Goal: Task Accomplishment & Management: Complete application form

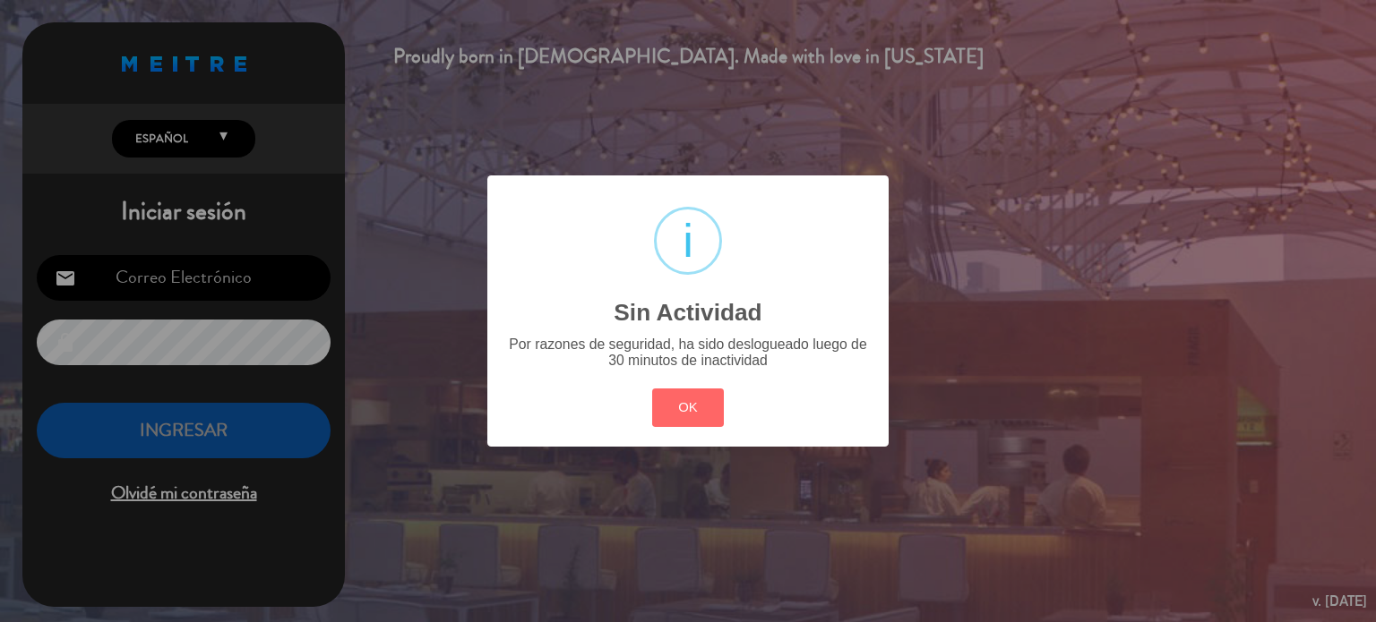
click at [674, 402] on button "OK" at bounding box center [688, 408] width 73 height 39
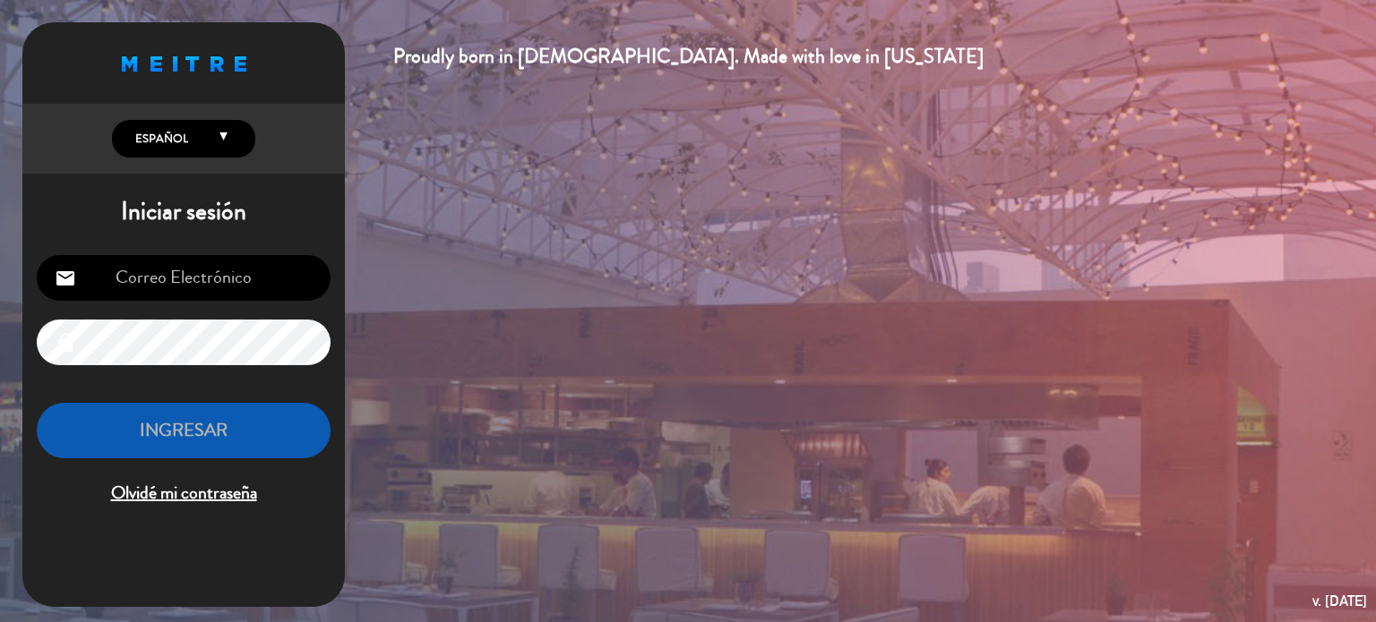
click at [190, 260] on input "email" at bounding box center [184, 278] width 294 height 46
type input "[EMAIL_ADDRESS][DOMAIN_NAME]"
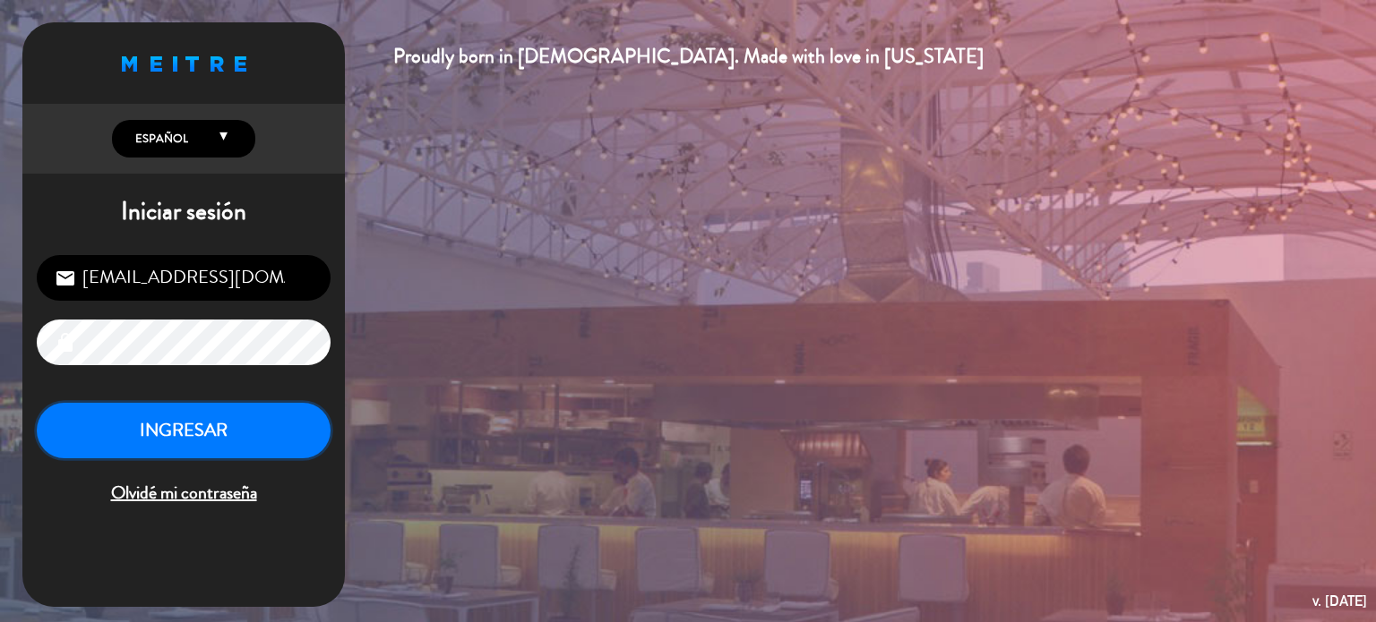
click at [193, 435] on button "INGRESAR" at bounding box center [184, 431] width 294 height 56
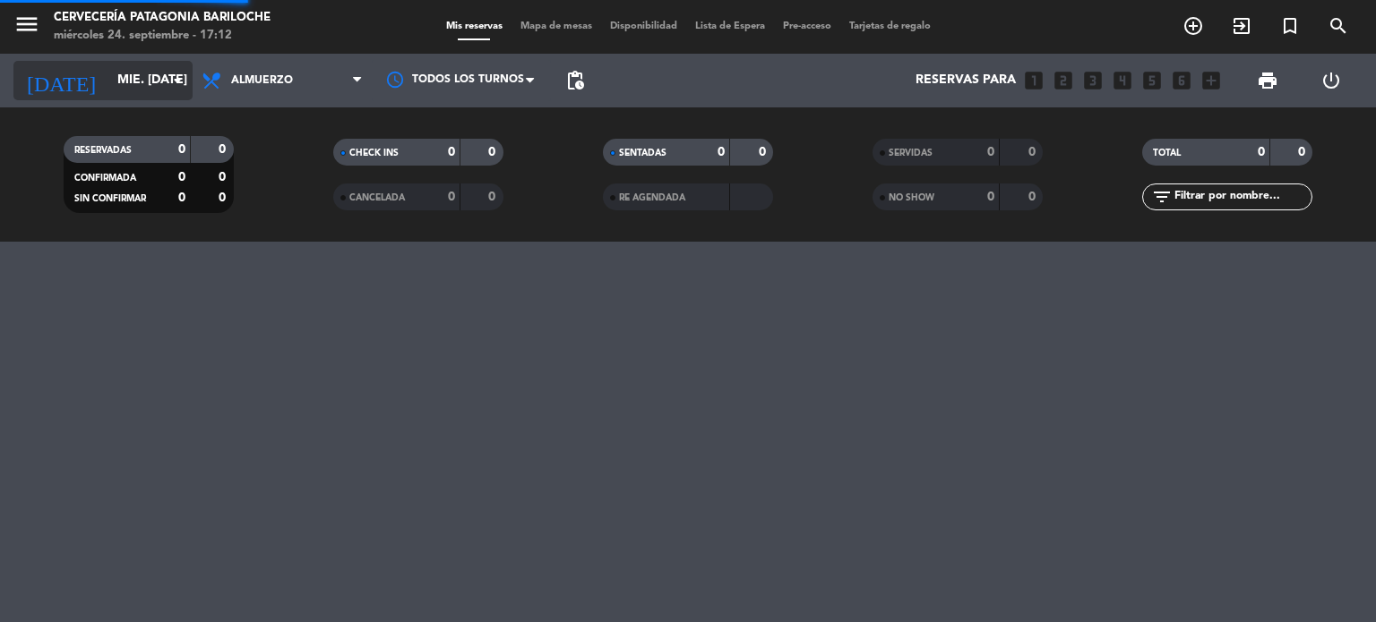
click at [108, 85] on input "mié. [DATE]" at bounding box center [193, 80] width 170 height 32
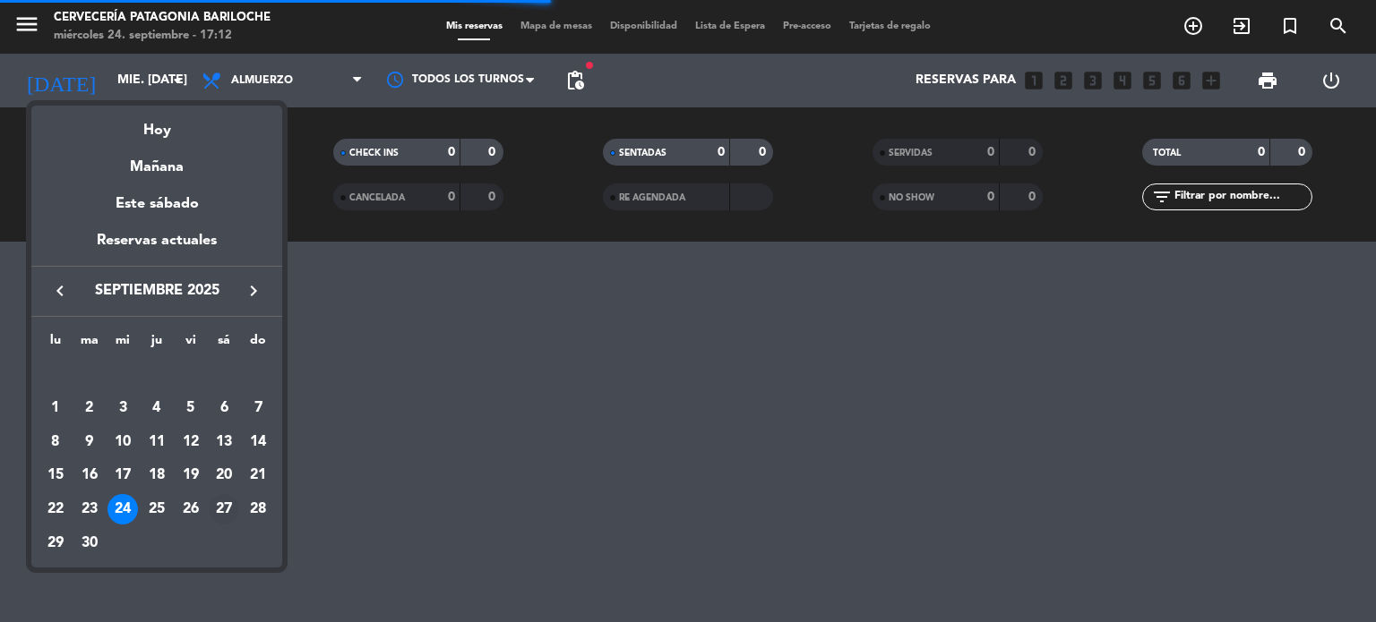
click at [231, 501] on div "27" at bounding box center [224, 509] width 30 height 30
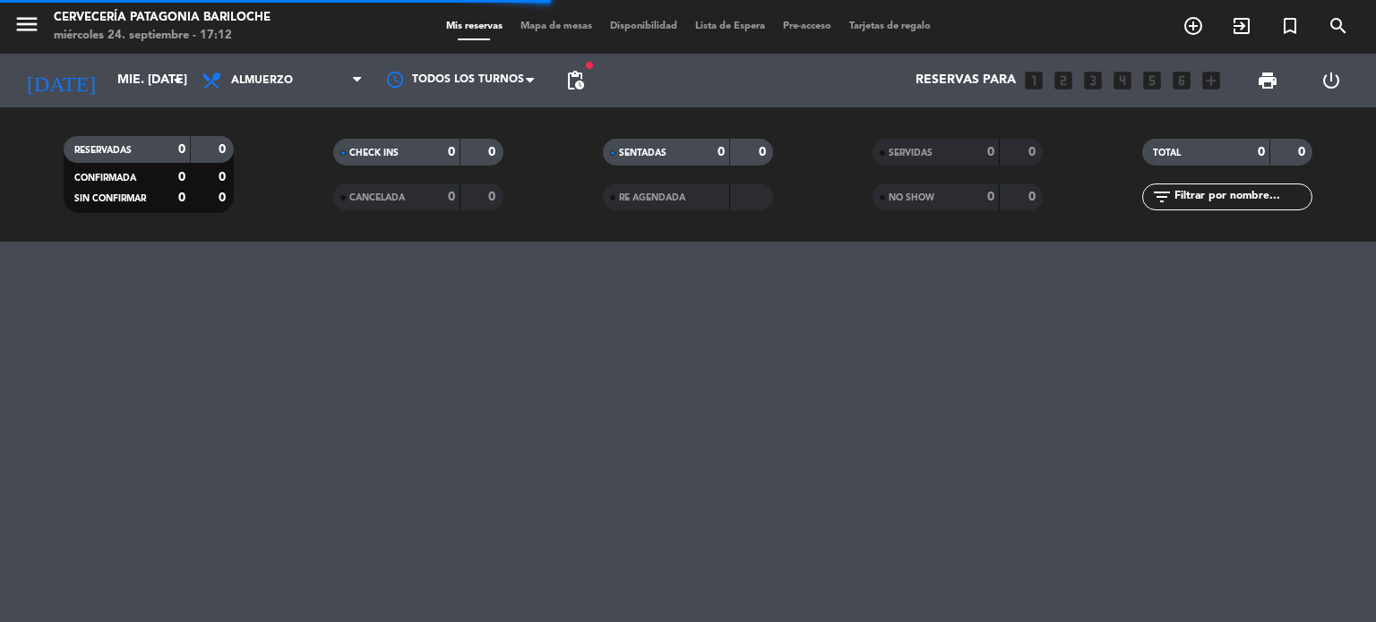
type input "sáb. [DATE]"
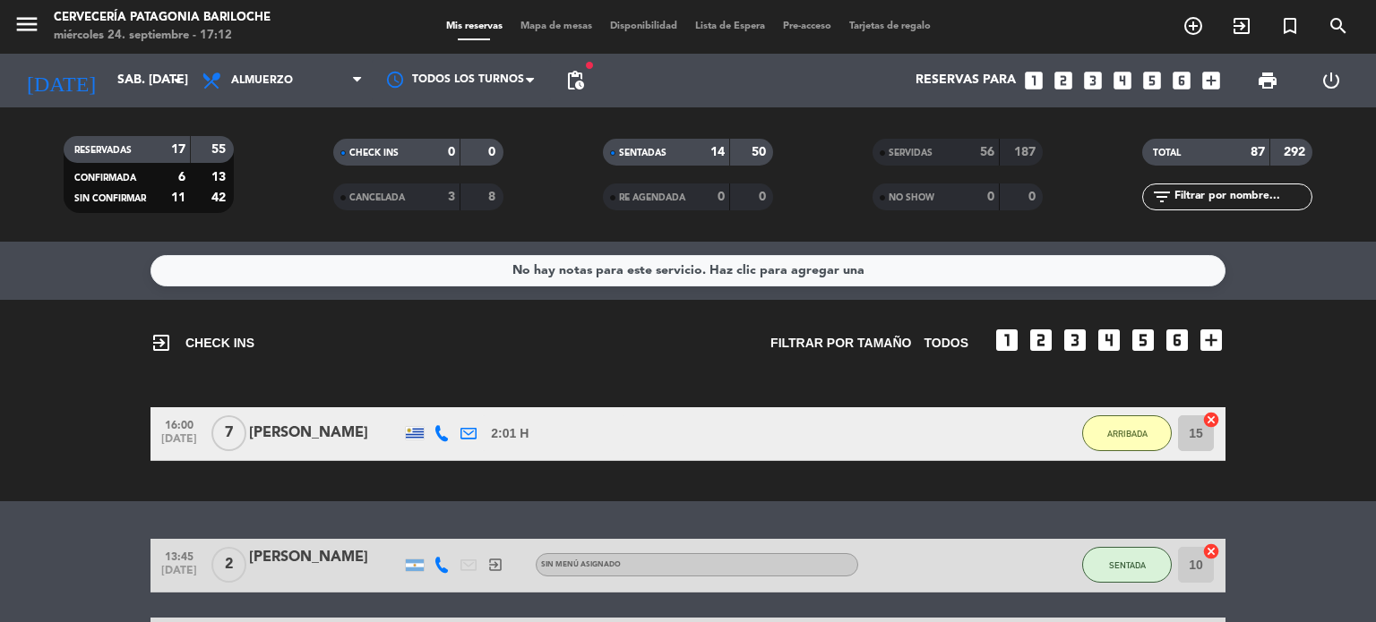
click at [523, 22] on span "Mapa de mesas" at bounding box center [556, 26] width 90 height 10
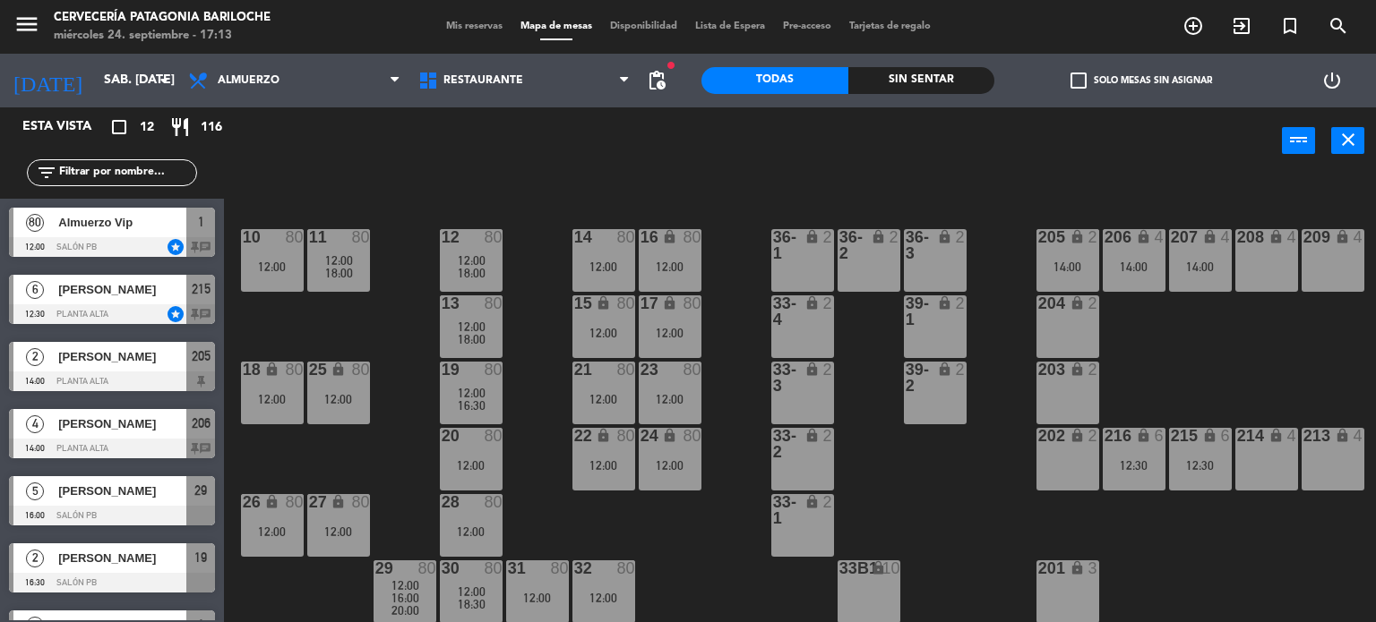
scroll to position [252, 133]
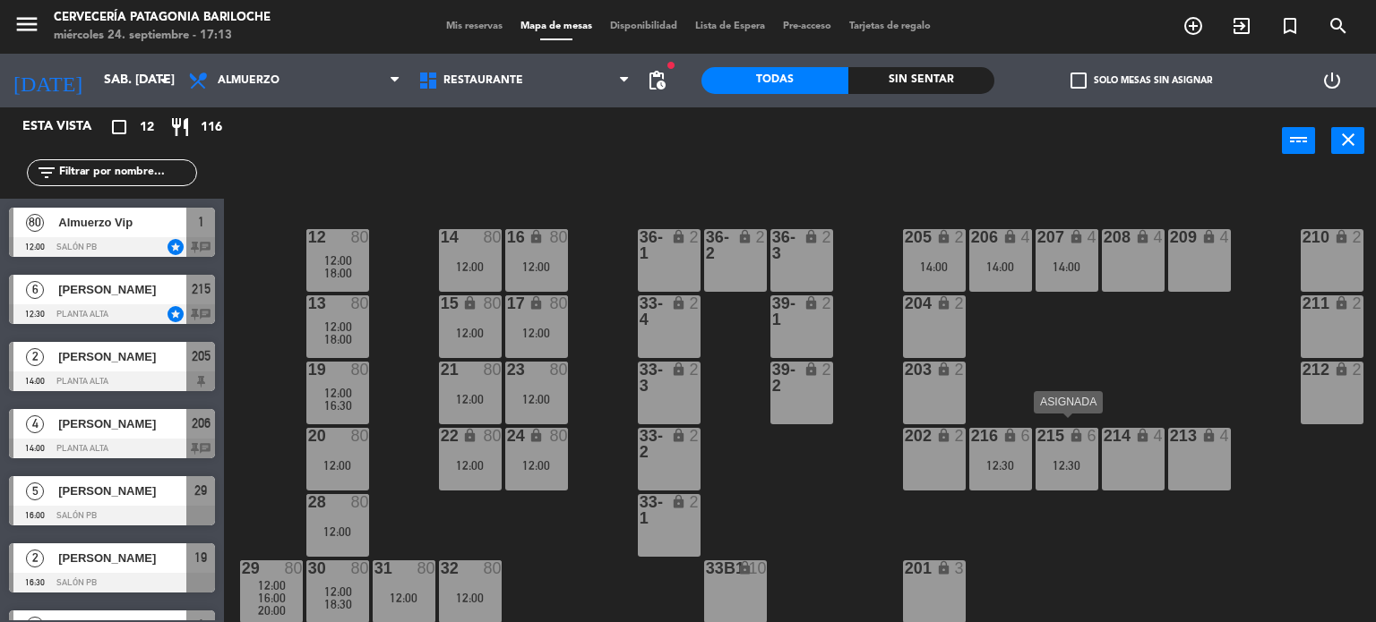
click at [1059, 473] on div "215 lock 6 12:30" at bounding box center [1066, 459] width 63 height 63
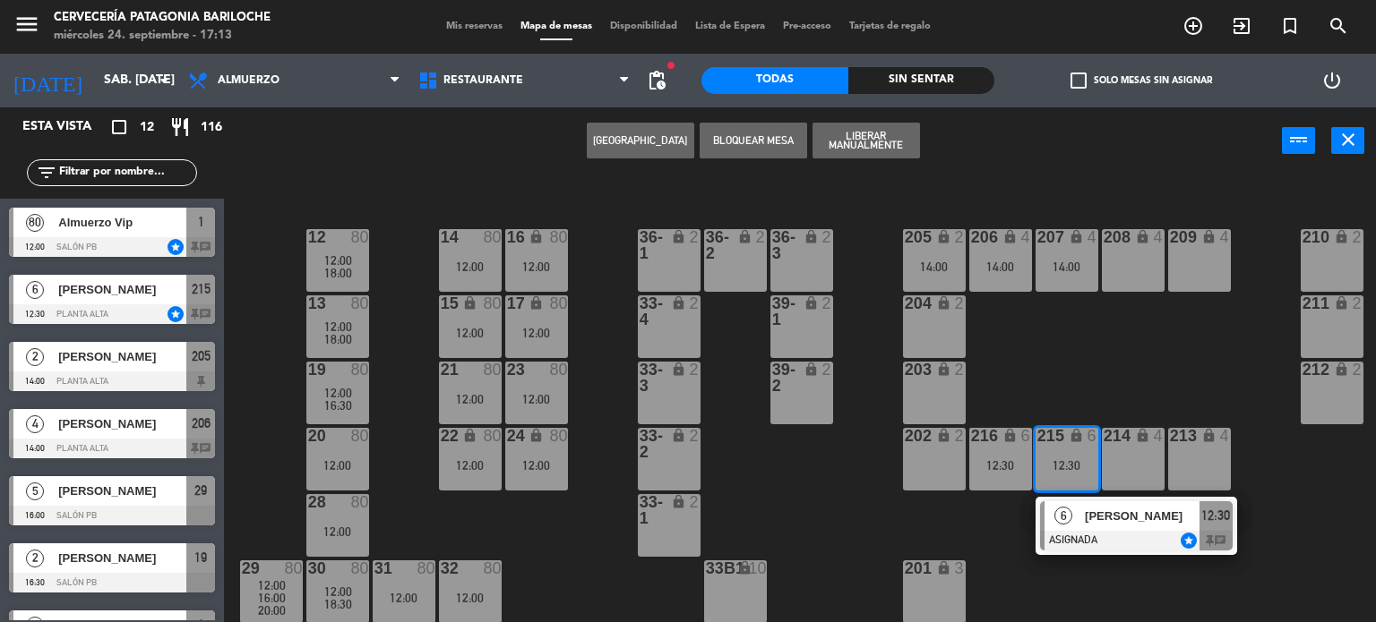
scroll to position [253, 133]
click at [1205, 511] on span "12:30" at bounding box center [1215, 515] width 29 height 21
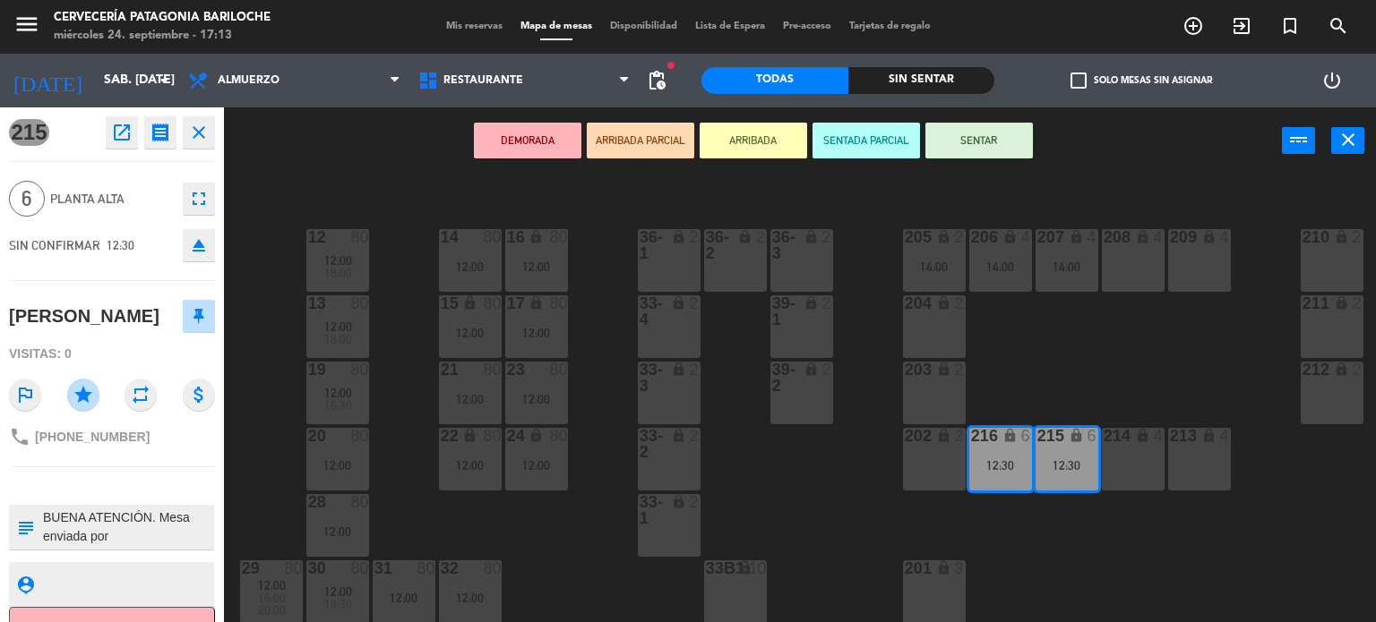
click at [856, 478] on div "101 lock 8 102 lock 8 104 lock 2 105 lock 2 106 lock 2 103 lock 2 107 lock 2 10…" at bounding box center [806, 400] width 1138 height 448
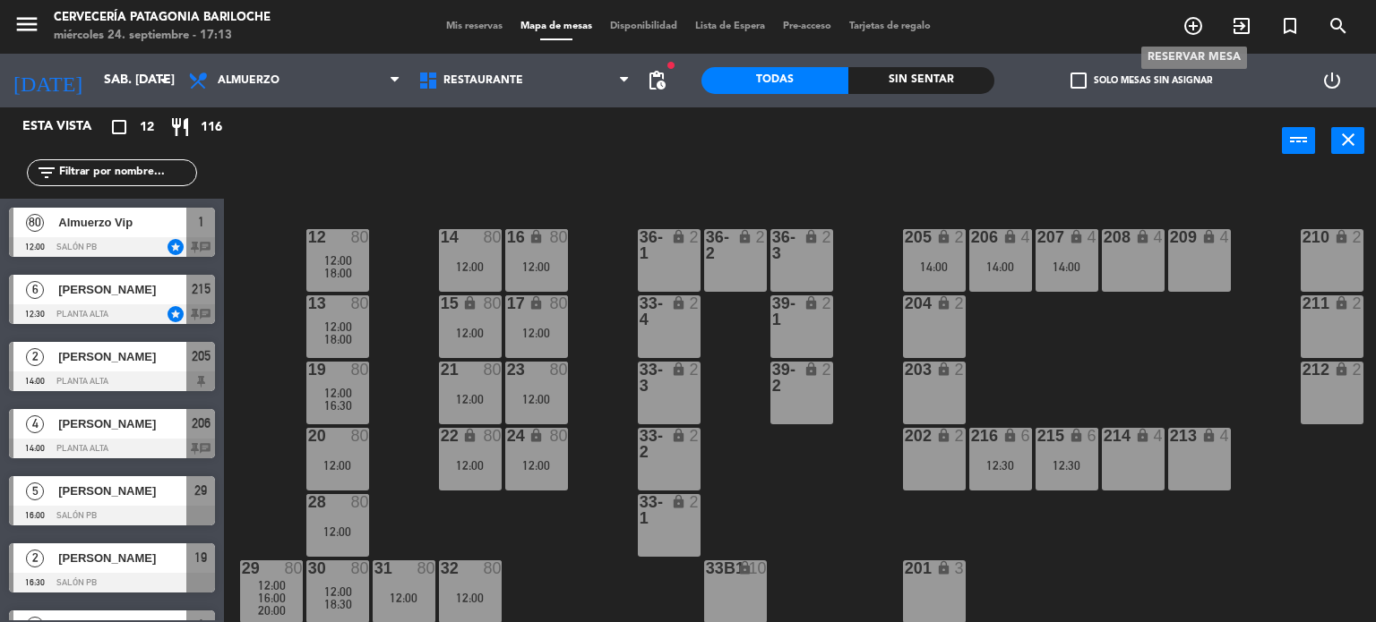
click at [1195, 28] on icon "add_circle_outline" at bounding box center [1192, 25] width 21 height 21
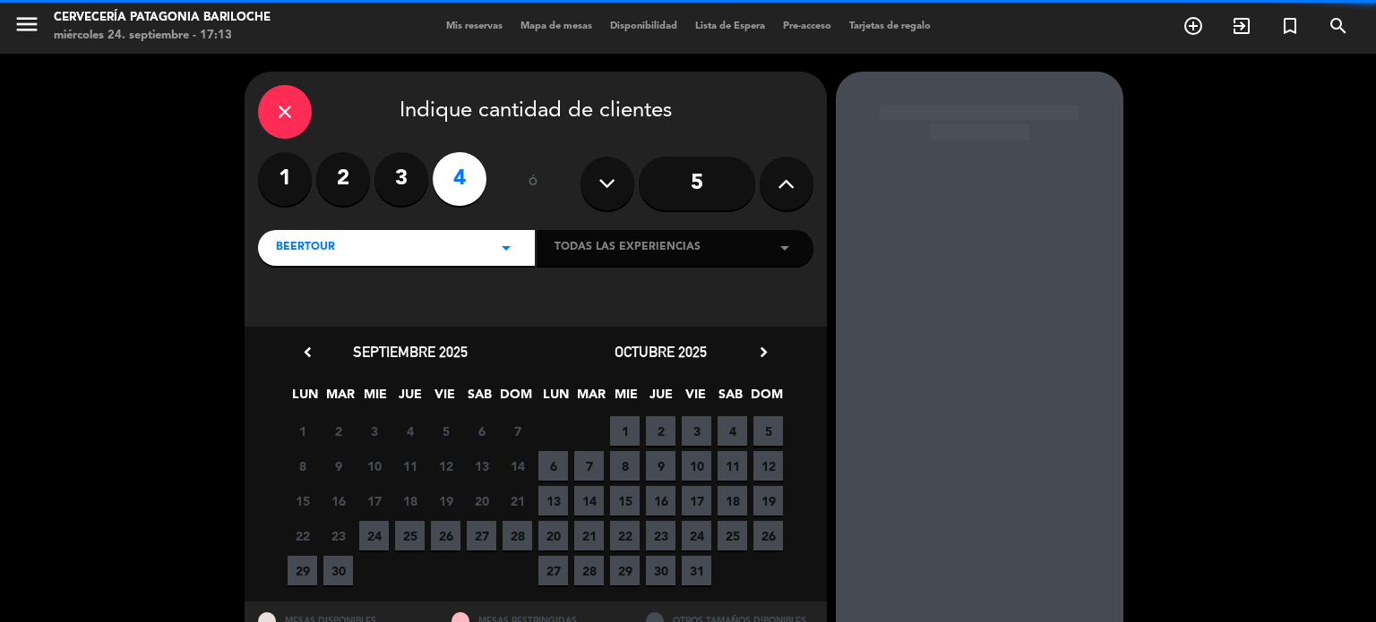
click at [406, 181] on label "3" at bounding box center [401, 179] width 54 height 54
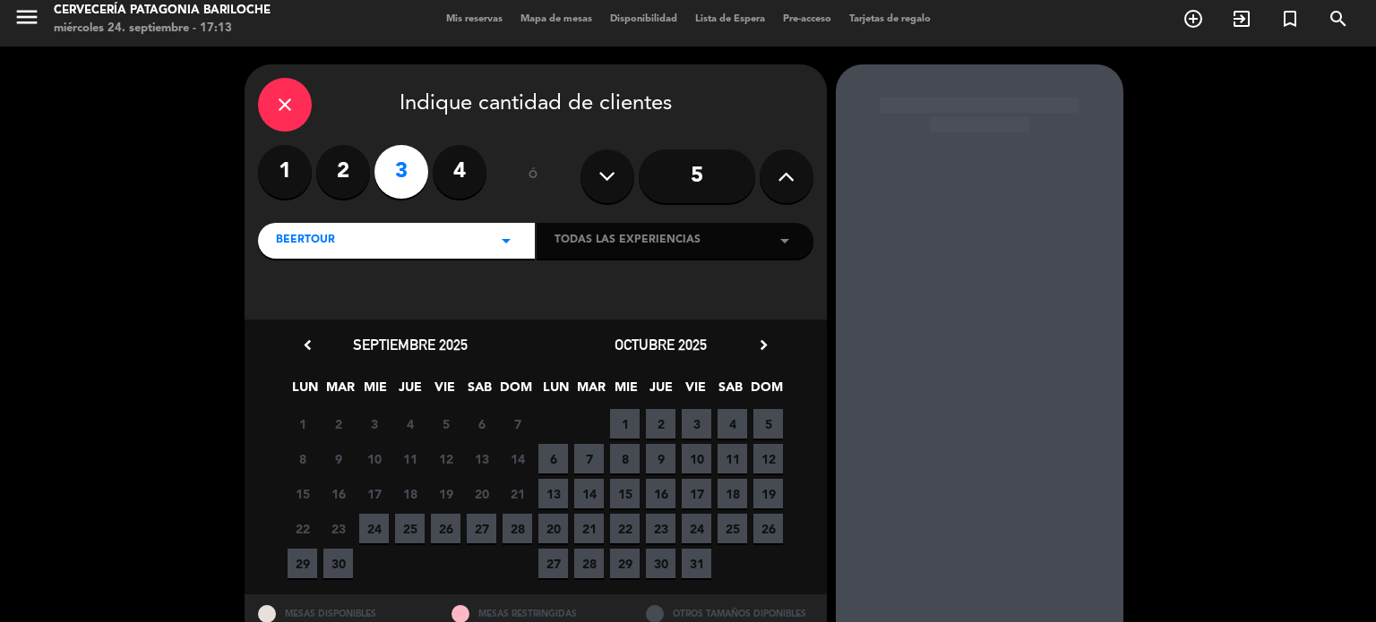
scroll to position [8, 0]
click at [487, 527] on span "27" at bounding box center [482, 528] width 30 height 30
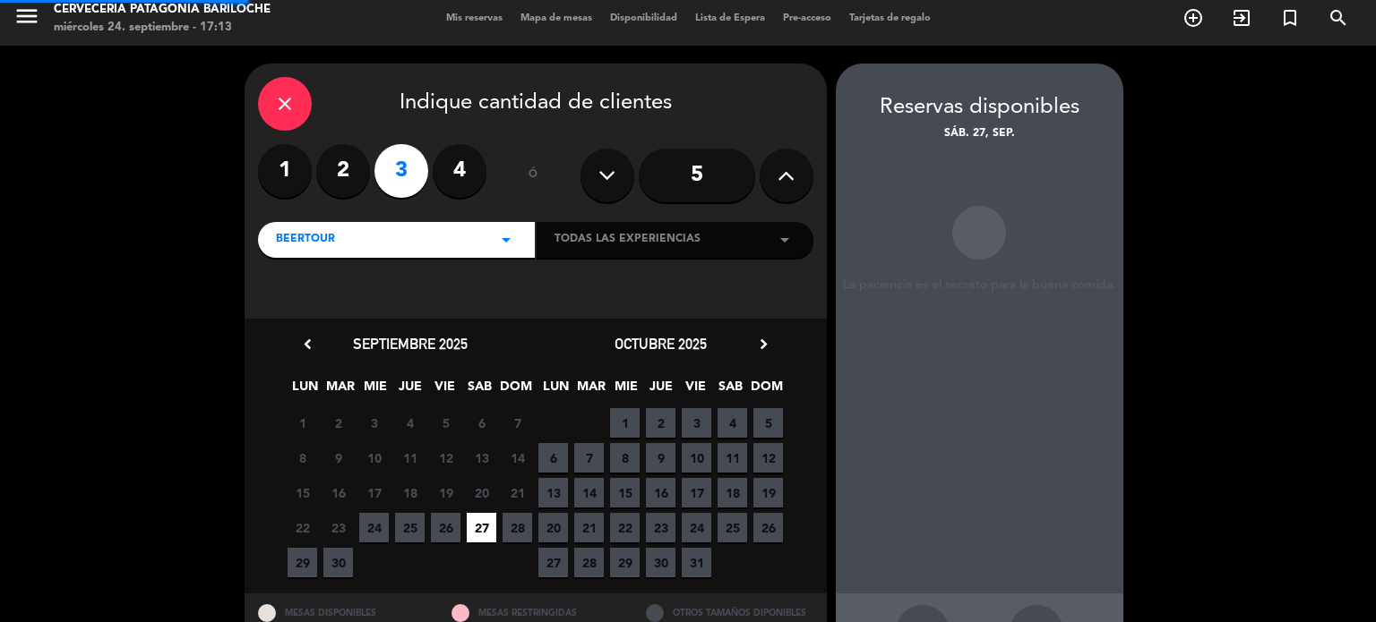
scroll to position [72, 0]
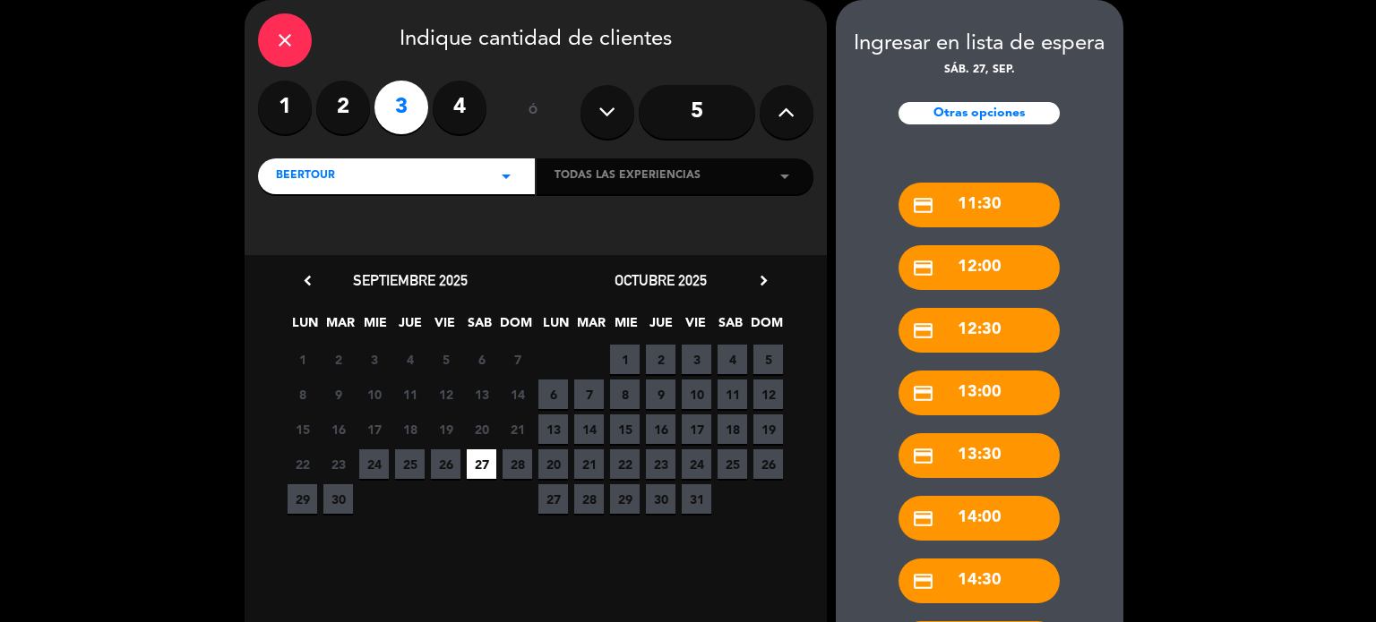
click at [996, 272] on div "credit_card 12:00" at bounding box center [978, 267] width 161 height 45
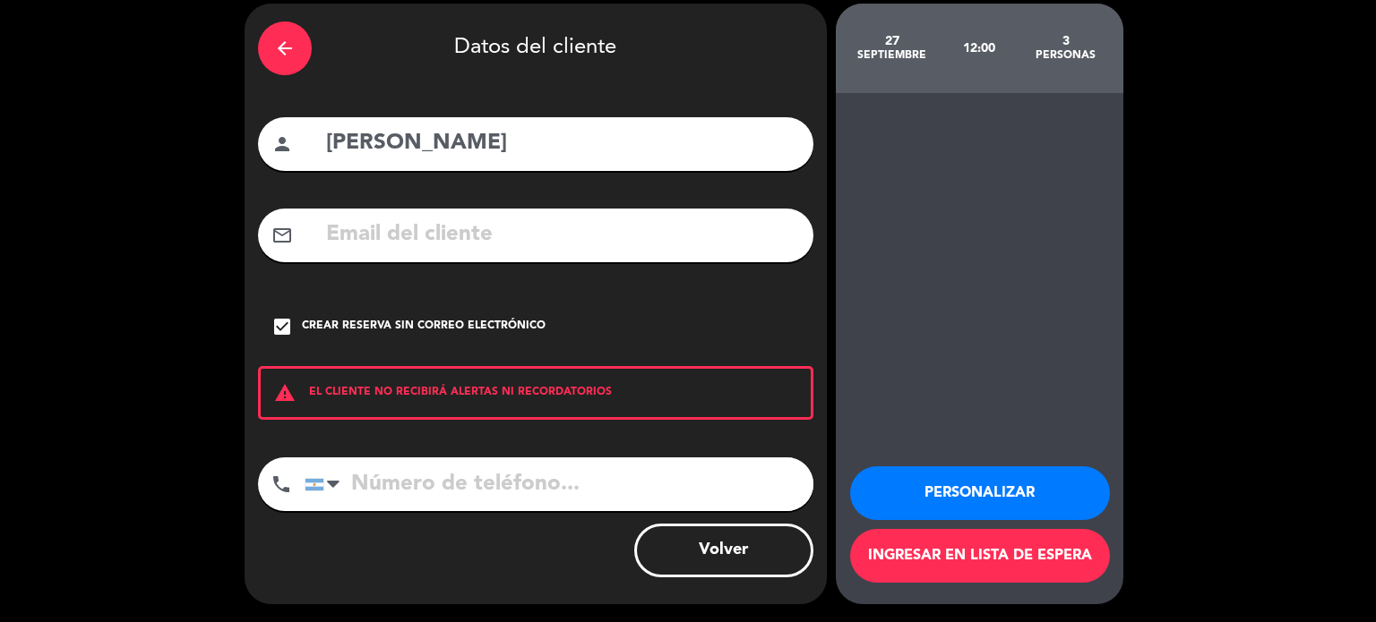
scroll to position [68, 0]
drag, startPoint x: 526, startPoint y: 151, endPoint x: 223, endPoint y: 177, distance: 303.8
click at [223, 177] on div "arrow_back Datos del cliente person [PERSON_NAME] mail_outline check_box Crear …" at bounding box center [688, 304] width 1376 height 637
paste input "[PERSON_NAME]"
click at [433, 150] on input "[PERSON_NAME]" at bounding box center [562, 143] width 476 height 37
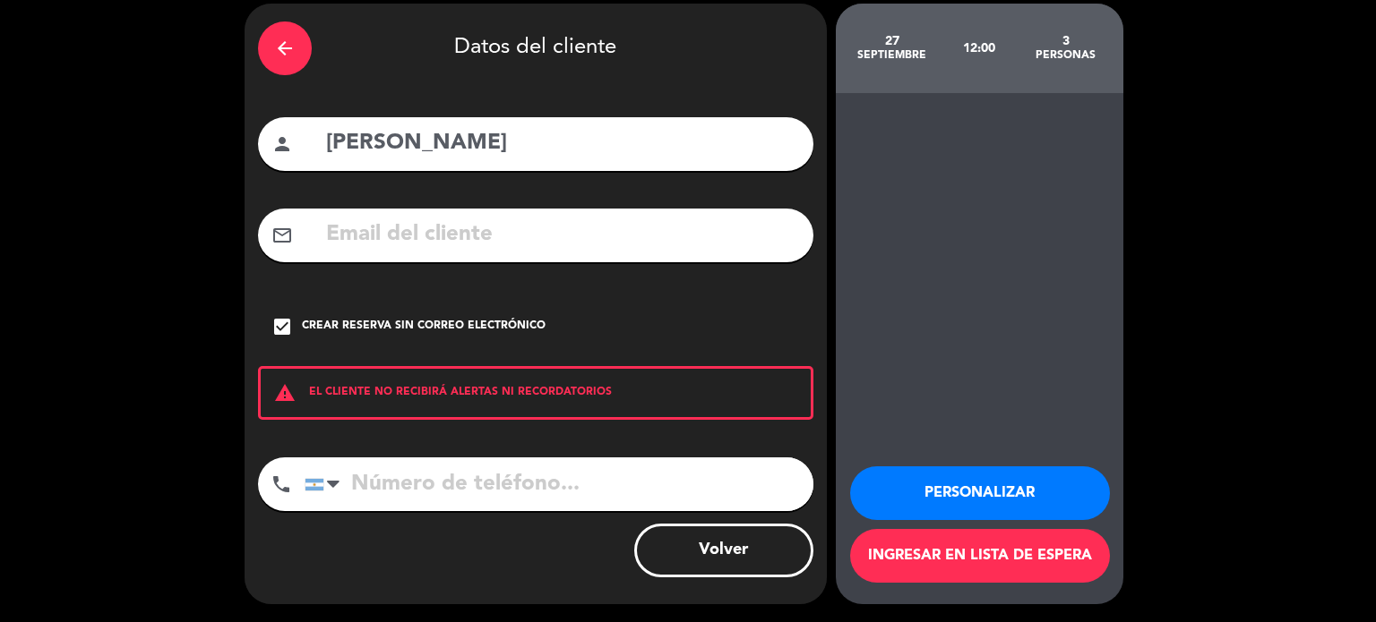
type input "[PERSON_NAME]"
click at [276, 32] on div "arrow_back" at bounding box center [285, 48] width 54 height 54
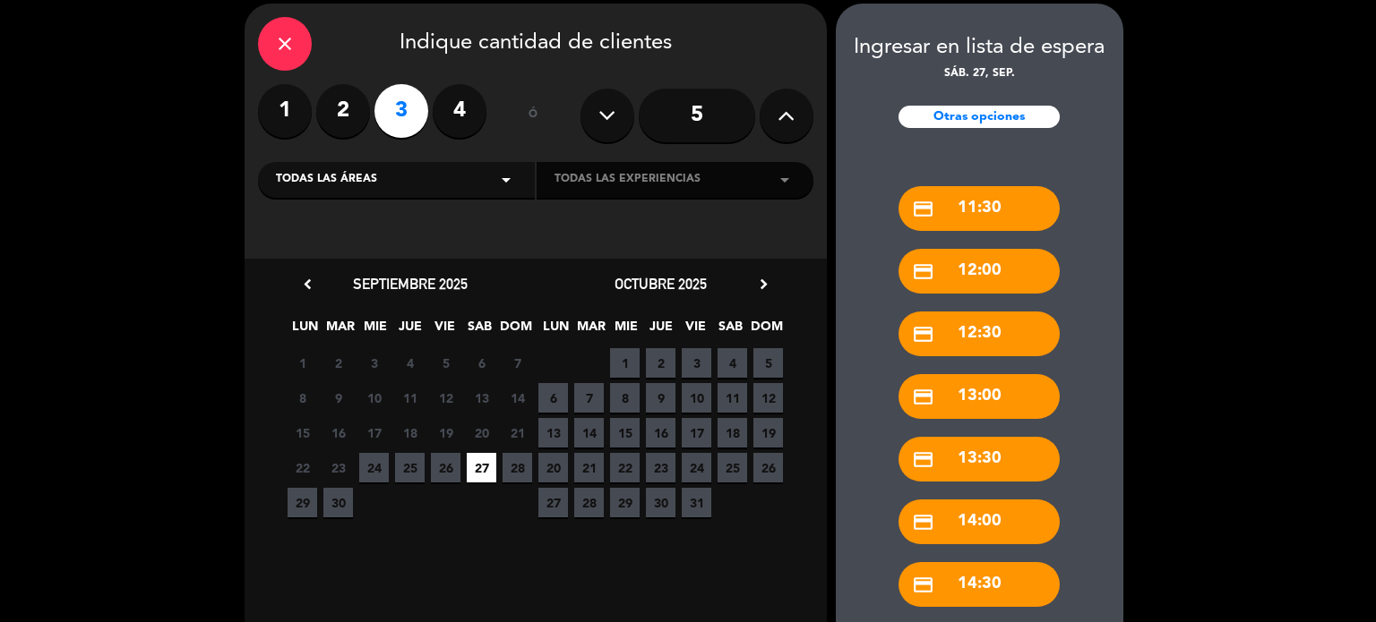
click at [945, 118] on div "Otras opciones" at bounding box center [978, 117] width 161 height 22
click at [265, 51] on div "close" at bounding box center [285, 44] width 54 height 54
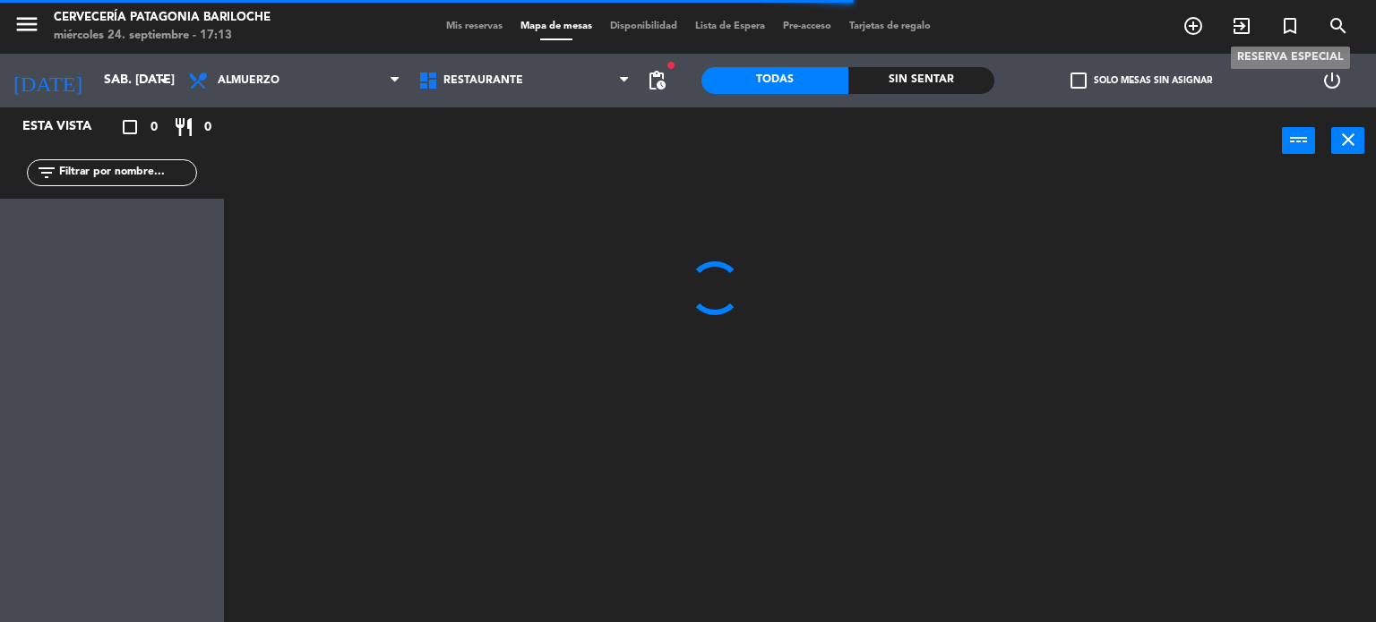
click at [1284, 20] on icon "turned_in_not" at bounding box center [1289, 25] width 21 height 21
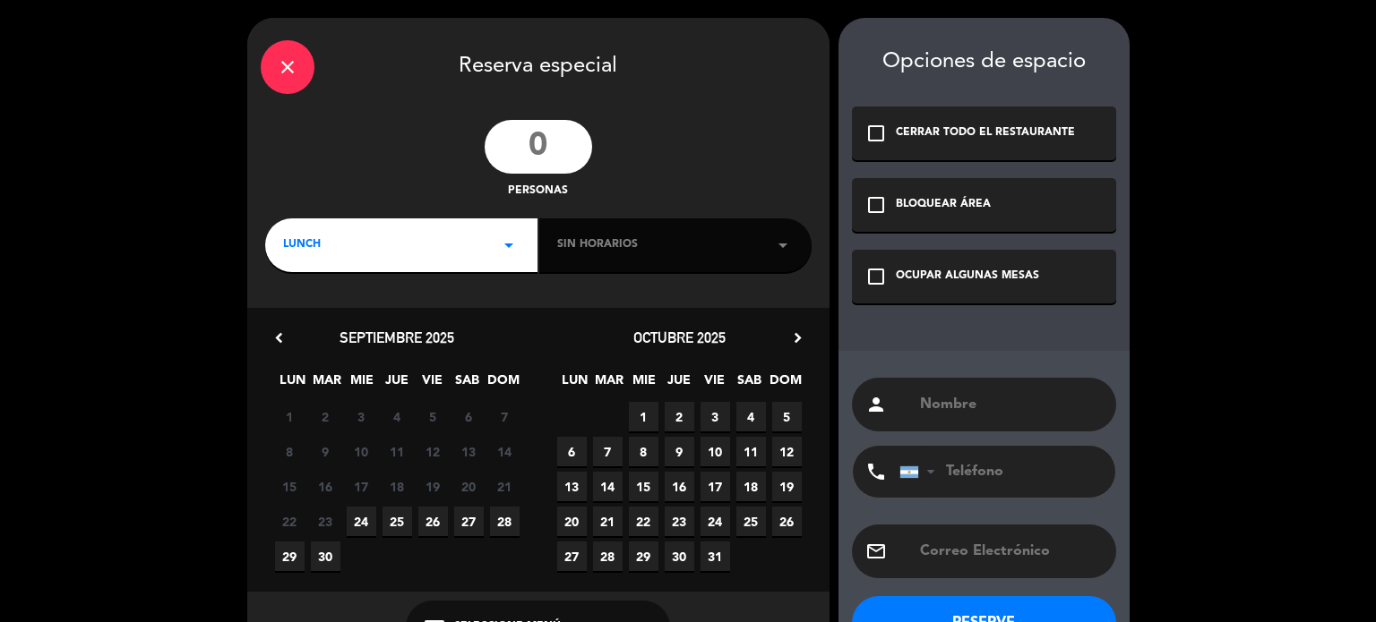
click at [575, 150] on input "number" at bounding box center [537, 147] width 107 height 54
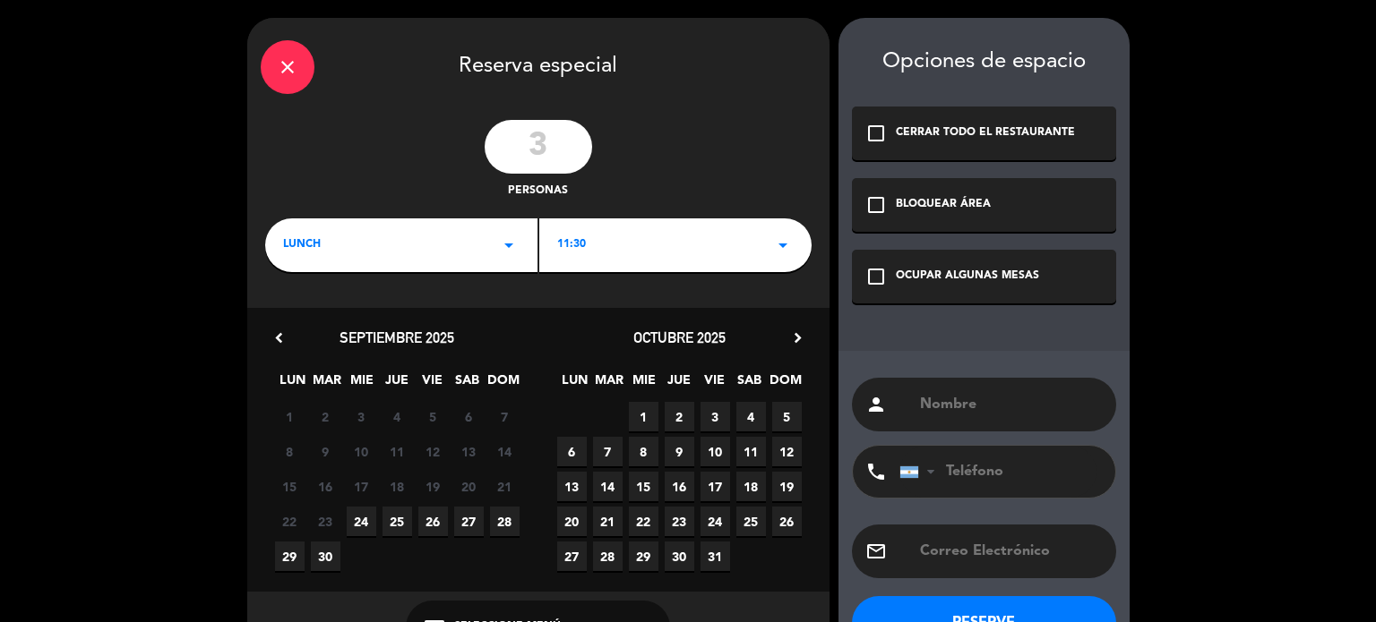
type input "3"
click at [759, 271] on div "11:30 arrow_drop_down" at bounding box center [675, 246] width 272 height 54
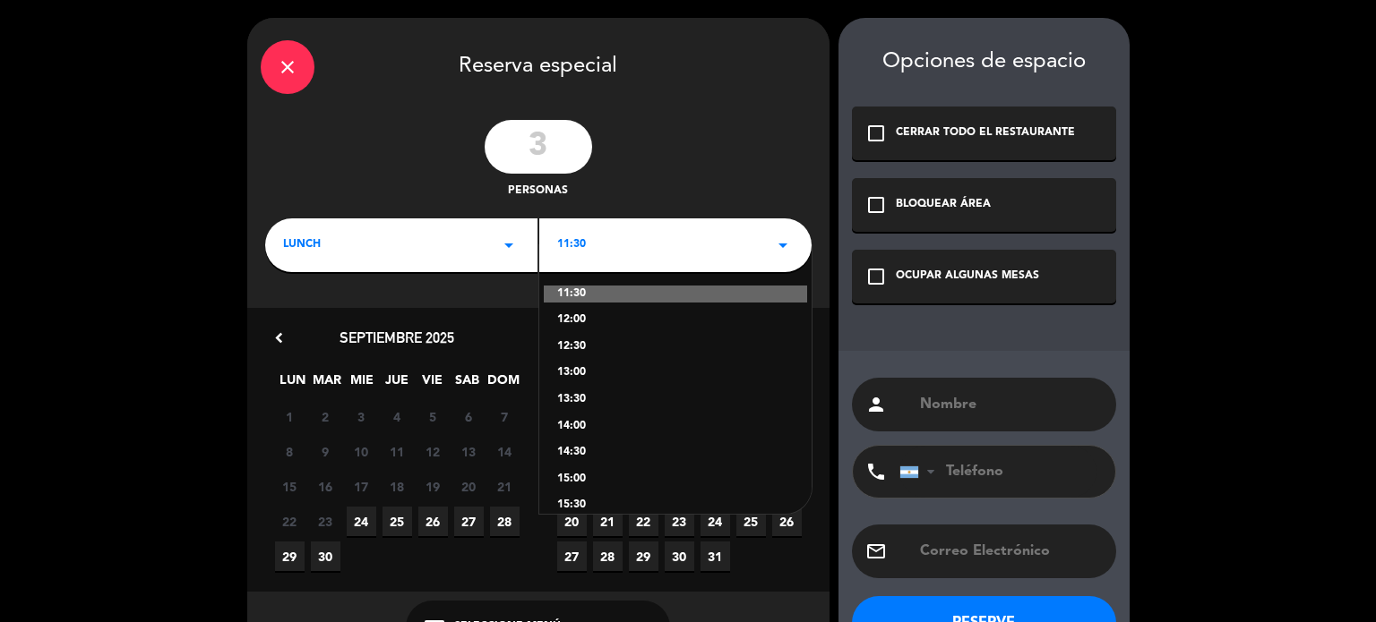
click at [569, 321] on div "12:00" at bounding box center [675, 321] width 236 height 18
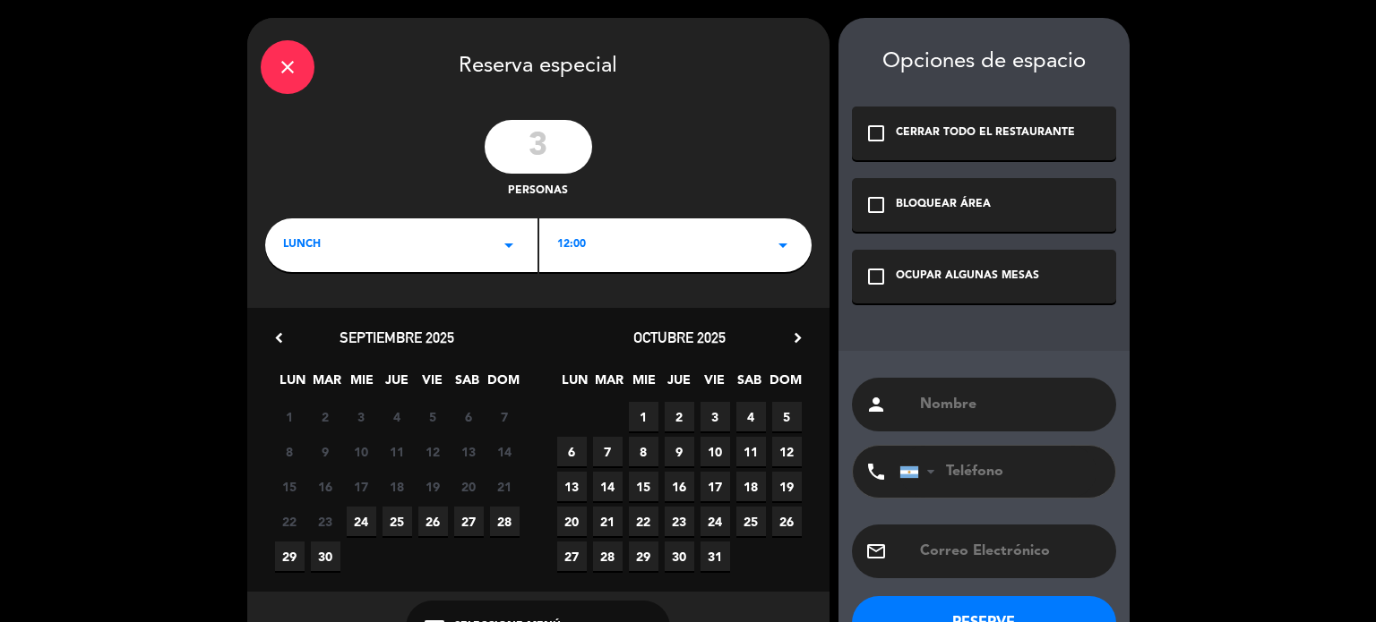
click at [466, 516] on span "27" at bounding box center [469, 522] width 30 height 30
click at [931, 282] on div "OCUPAR ALGUNAS MESAS" at bounding box center [967, 277] width 143 height 18
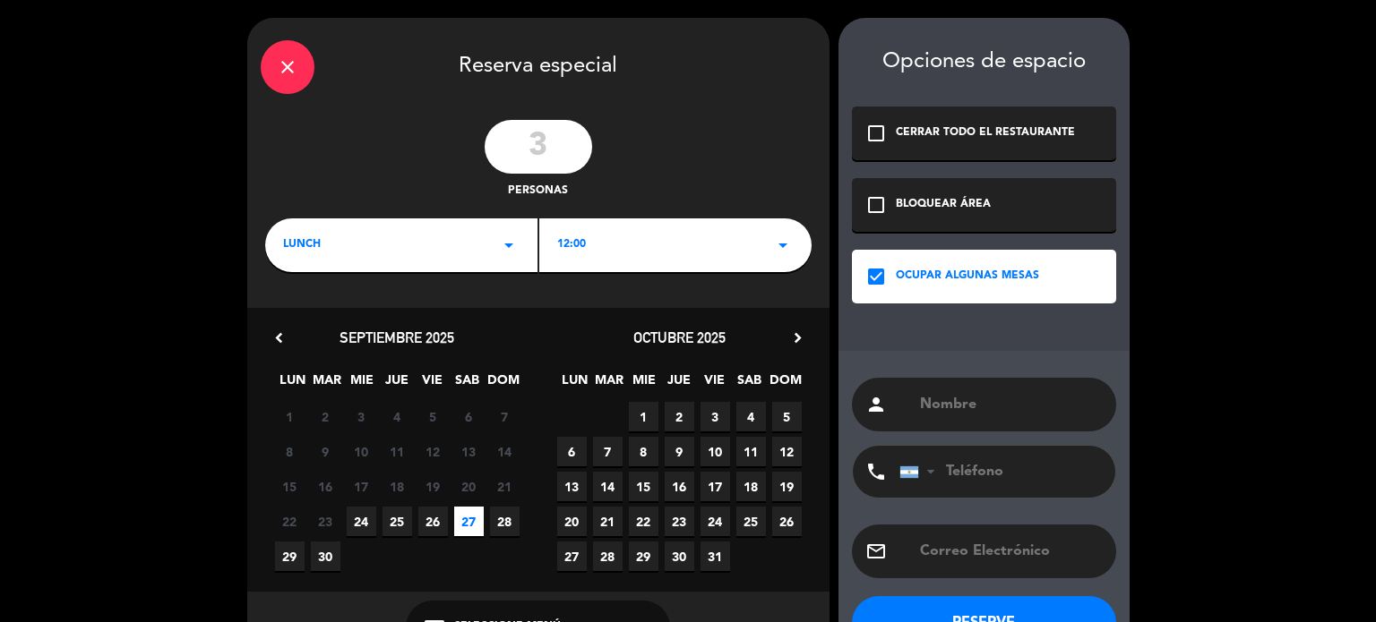
click at [952, 407] on input "text" at bounding box center [1010, 404] width 184 height 25
paste input "[PERSON_NAME]"
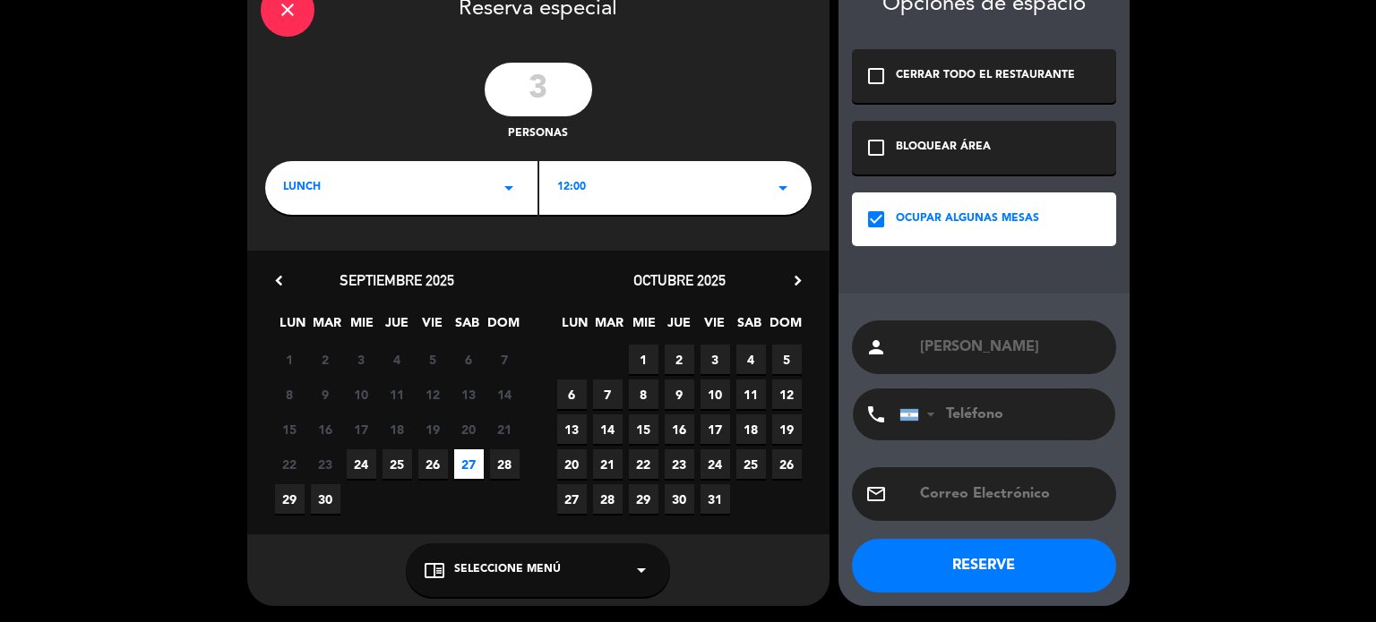
type input "[PERSON_NAME]"
click at [990, 549] on button "RESERVE" at bounding box center [984, 566] width 264 height 54
